Goal: Information Seeking & Learning: Learn about a topic

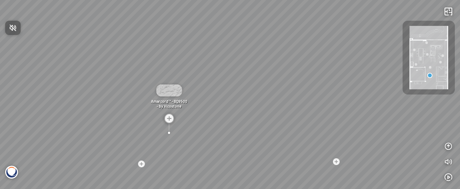
click at [215, 145] on div at bounding box center [230, 94] width 460 height 189
click at [215, 145] on div "Madreperola® - BQ8891 - by [PERSON_NAME] Amarcord™ - BQ9500 - by Vicostone Bahi…" at bounding box center [230, 94] width 460 height 189
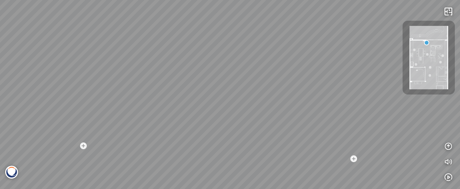
click at [225, 171] on div "White Fusion™ - BQ8825 - by Vicostone White Fusion™ - BQ8825 - by Vicostone Bah…" at bounding box center [230, 94] width 460 height 189
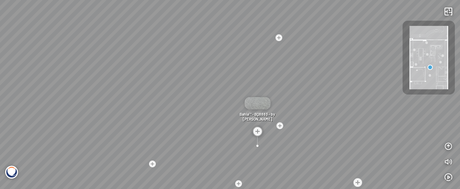
click at [279, 36] on div at bounding box center [279, 37] width 9 height 9
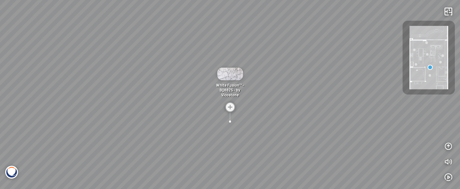
click at [230, 104] on img at bounding box center [230, 107] width 10 height 10
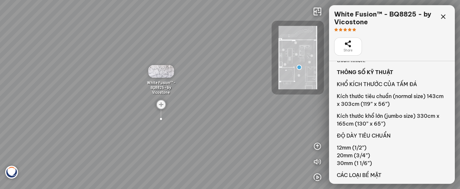
scroll to position [214, 0]
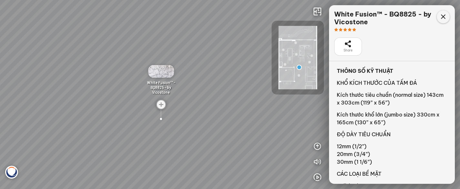
click at [445, 15] on icon at bounding box center [444, 17] width 8 height 8
